Goal: Task Accomplishment & Management: Use online tool/utility

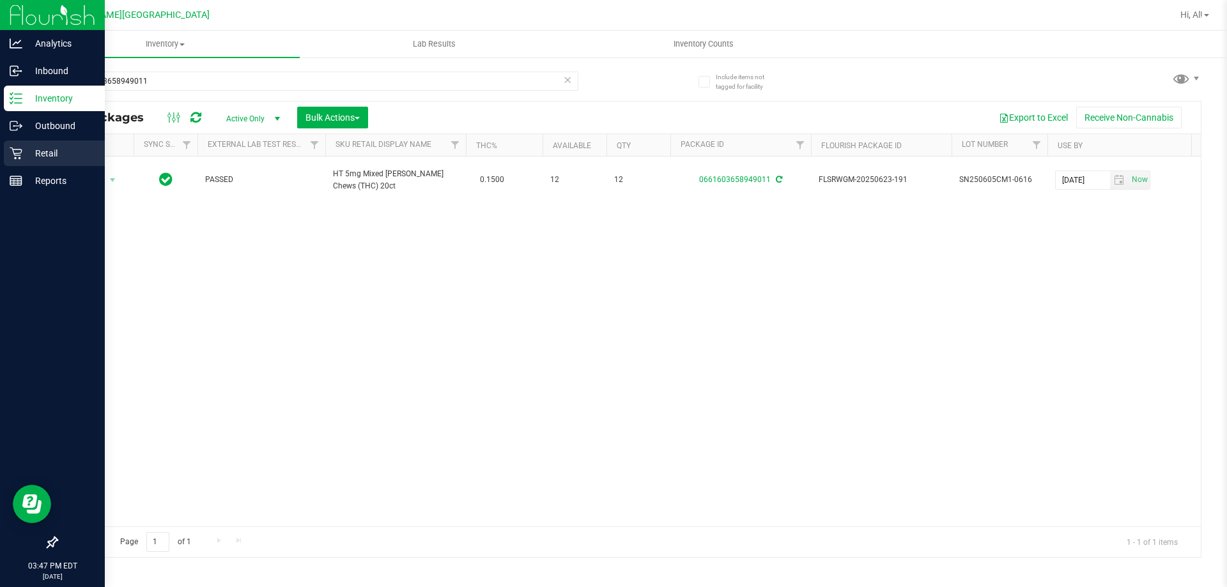
click at [54, 164] on div "Retail" at bounding box center [54, 154] width 101 height 26
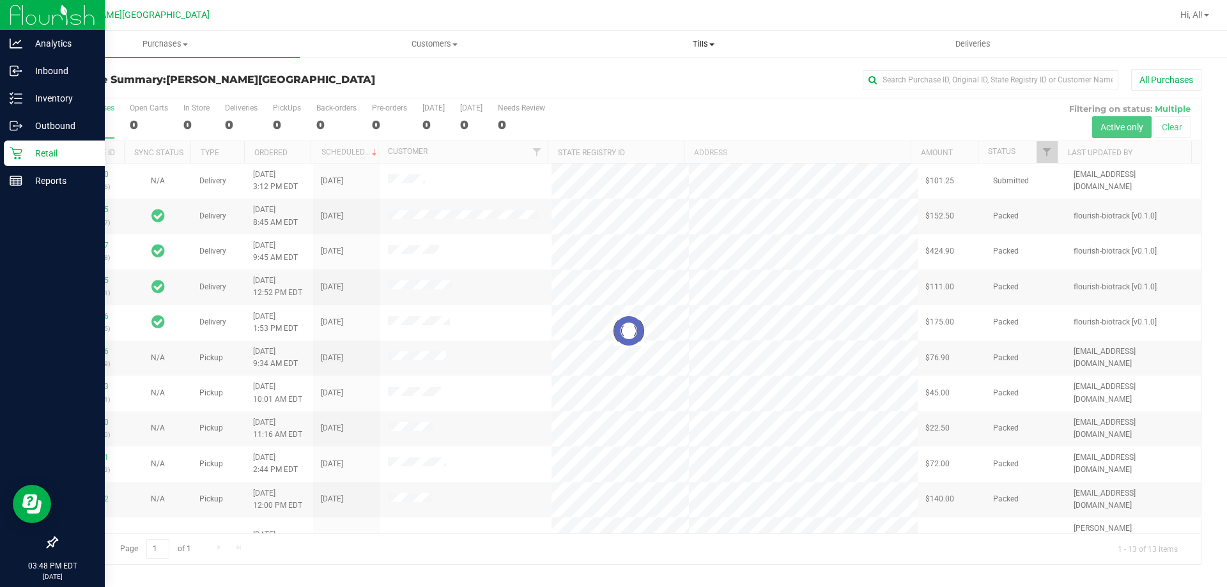
click at [706, 43] on span "Tills" at bounding box center [703, 44] width 268 height 12
click at [684, 73] on li "Manage tills" at bounding box center [703, 77] width 269 height 15
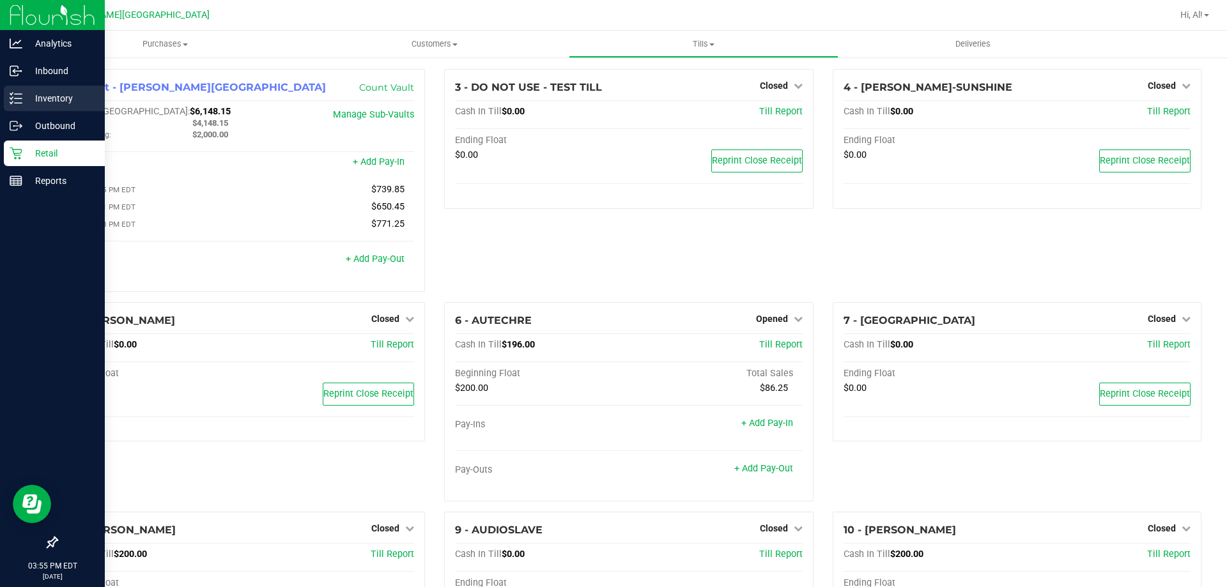
click at [39, 102] on p "Inventory" at bounding box center [60, 98] width 77 height 15
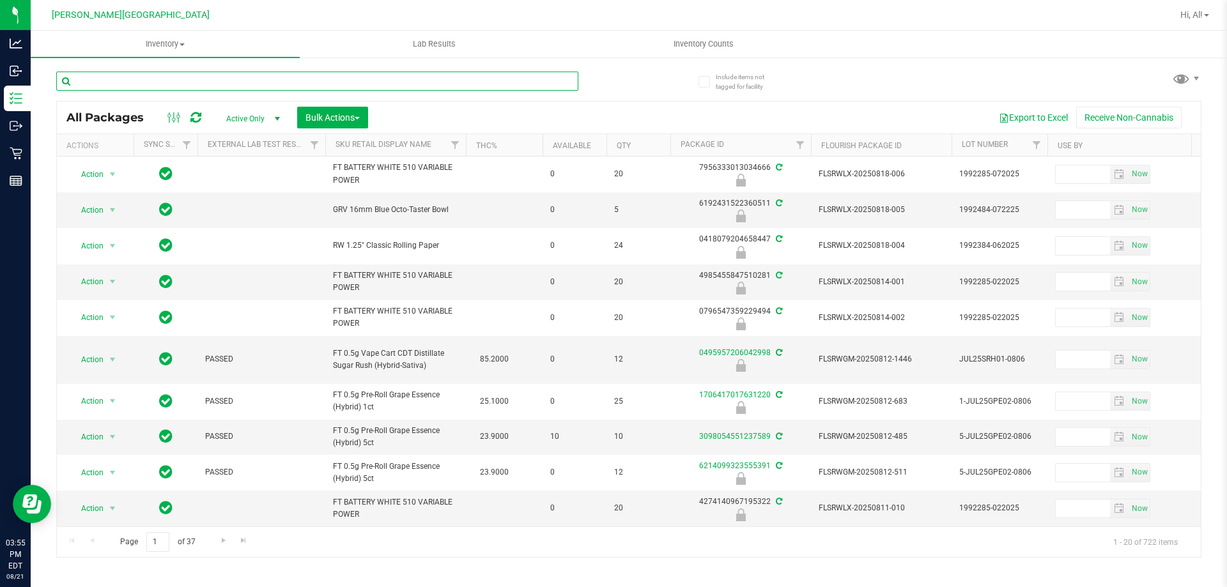
drag, startPoint x: 243, startPoint y: 93, endPoint x: 223, endPoint y: 77, distance: 25.5
click at [228, 79] on input "text" at bounding box center [317, 81] width 522 height 19
type input "0212329059004471"
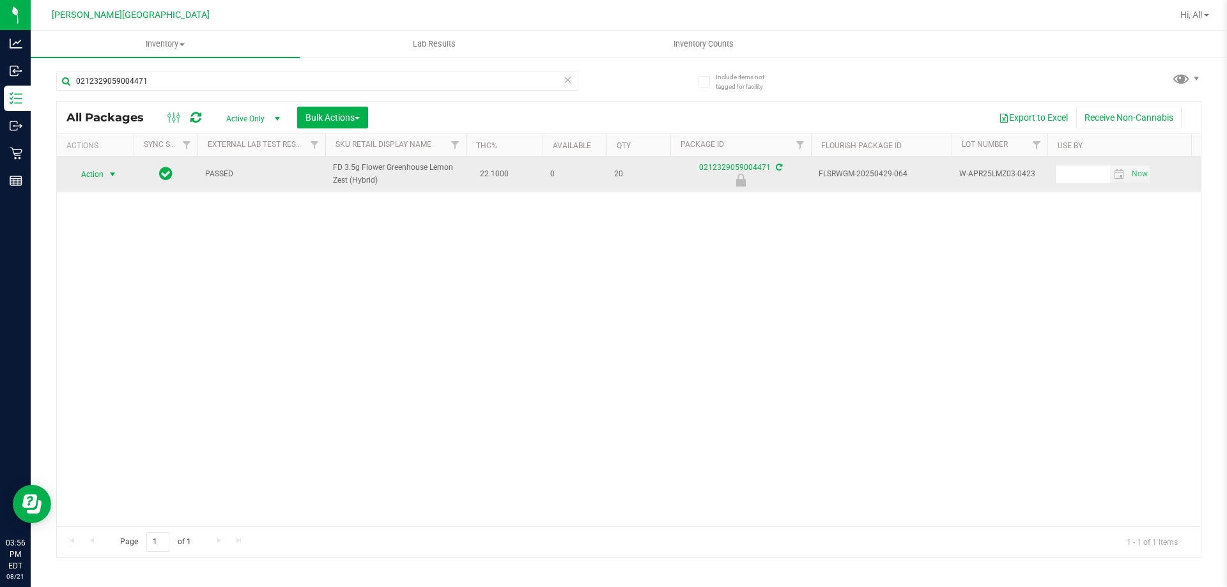
click at [103, 171] on span "Action" at bounding box center [87, 175] width 35 height 18
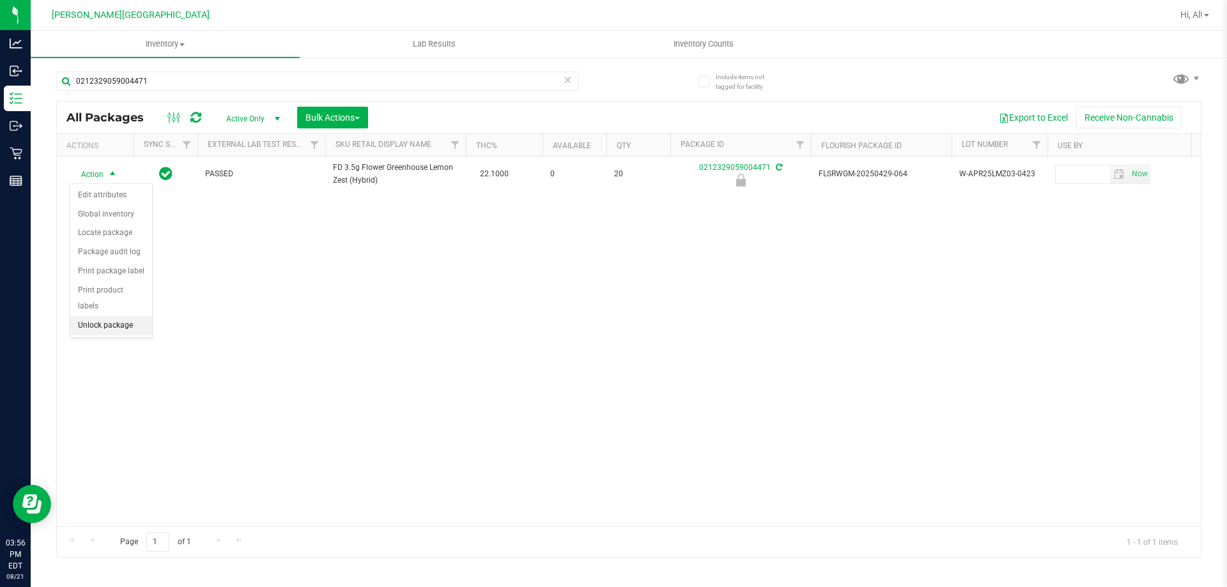
click at [89, 316] on li "Unlock package" at bounding box center [111, 325] width 82 height 19
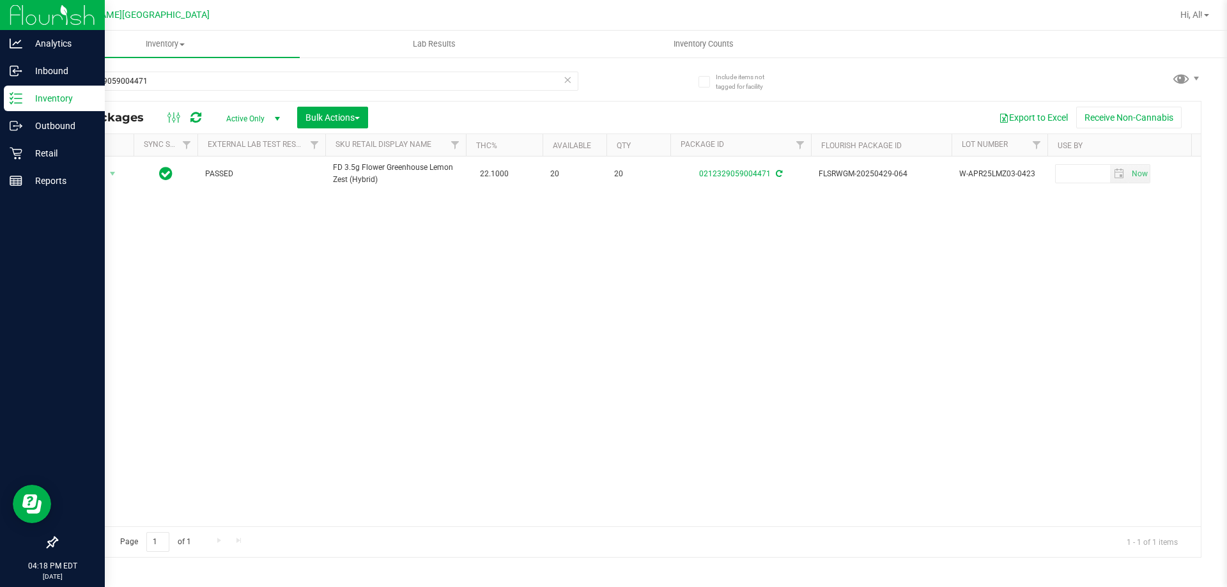
click at [51, 98] on p "Inventory" at bounding box center [60, 98] width 77 height 15
click at [22, 105] on p "Inventory" at bounding box center [60, 98] width 77 height 15
click at [39, 148] on p "Retail" at bounding box center [60, 153] width 77 height 15
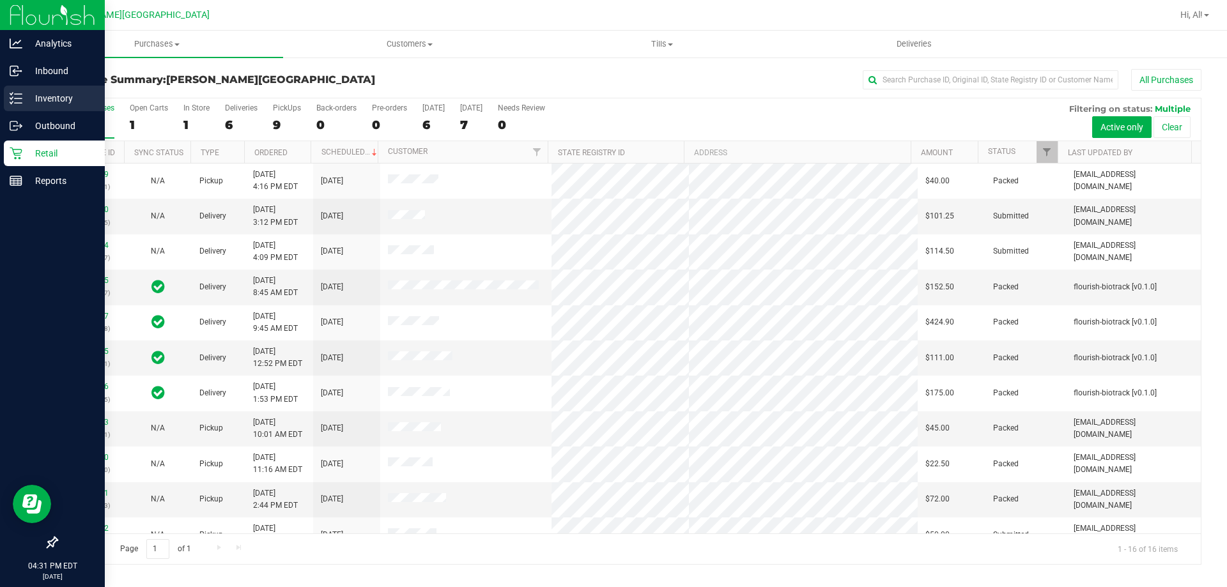
click at [55, 107] on div "Inventory" at bounding box center [54, 99] width 101 height 26
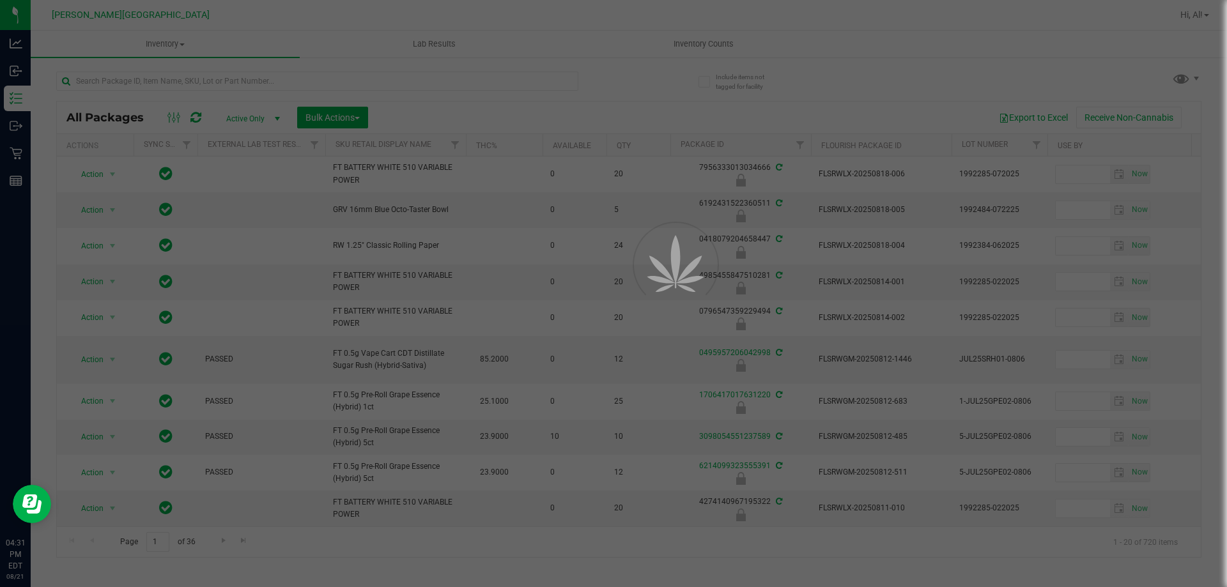
drag, startPoint x: 303, startPoint y: 92, endPoint x: 308, endPoint y: 80, distance: 13.2
click at [308, 80] on div at bounding box center [613, 293] width 1227 height 587
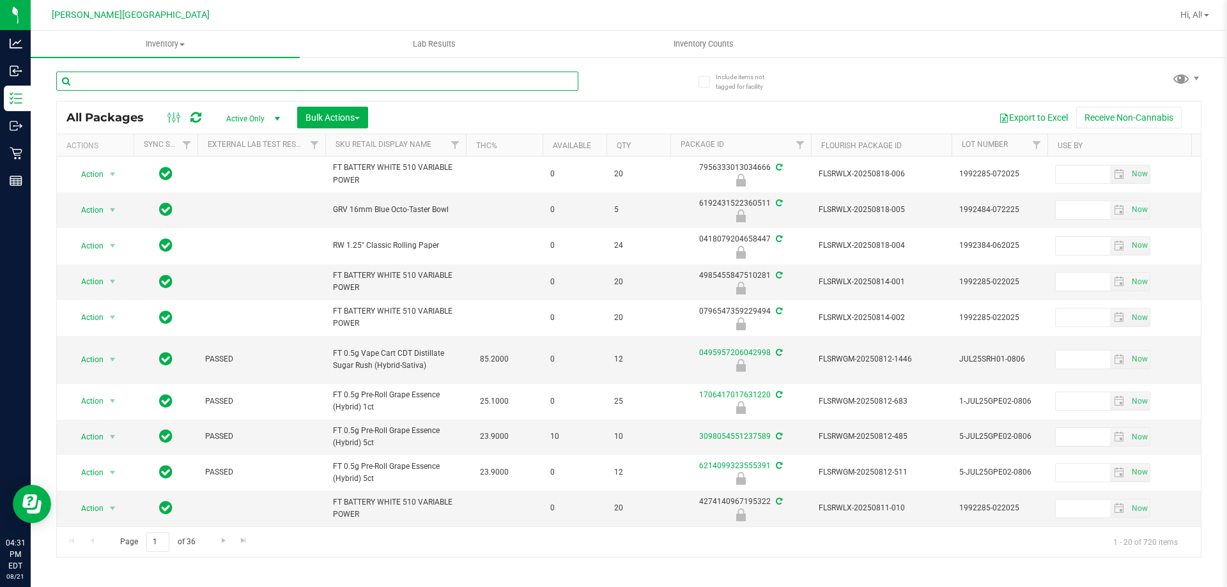
click at [308, 80] on input "text" at bounding box center [317, 81] width 522 height 19
type input "[CREDIT_CARD_NUMBER]"
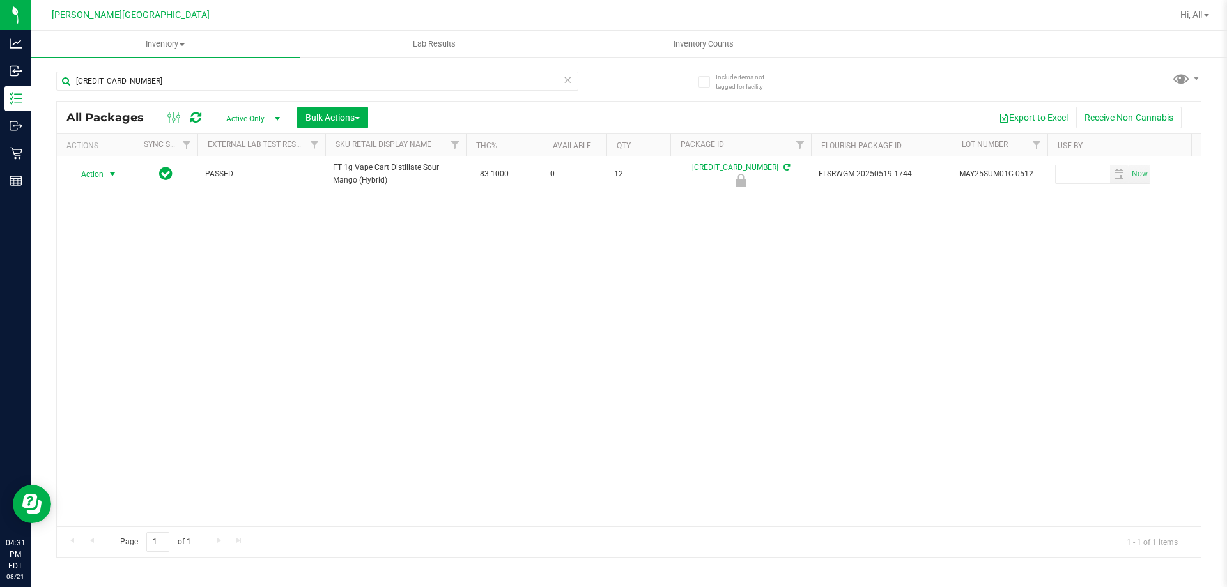
click at [98, 178] on span "Action" at bounding box center [87, 175] width 35 height 18
click at [100, 316] on li "Unlock package" at bounding box center [111, 325] width 82 height 19
